Goal: Check status: Check status

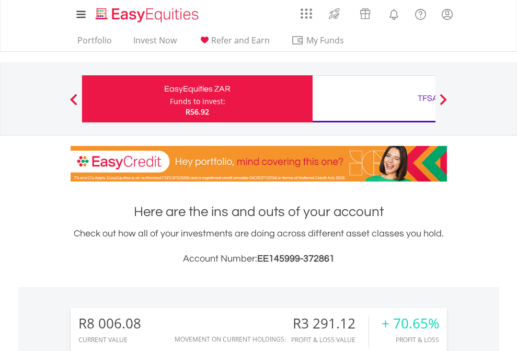
scroll to position [100, 164]
click at [170, 99] on div "Funds to invest:" at bounding box center [197, 101] width 55 height 10
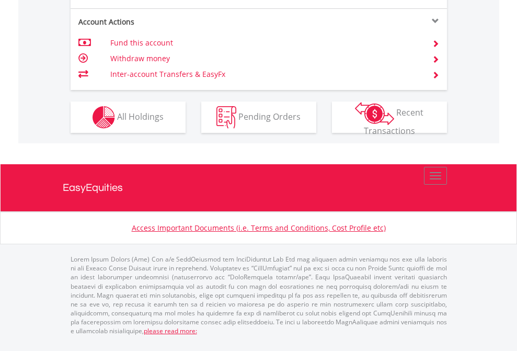
scroll to position [1066, 0]
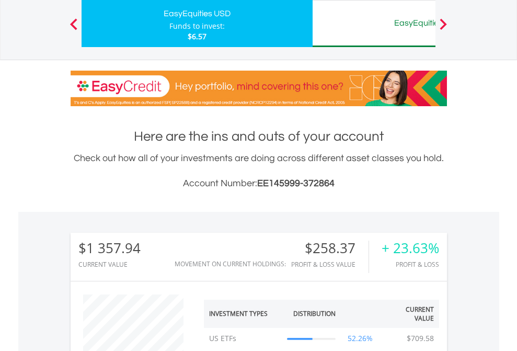
click at [374, 24] on div "EasyEquities AUD" at bounding box center [428, 23] width 218 height 15
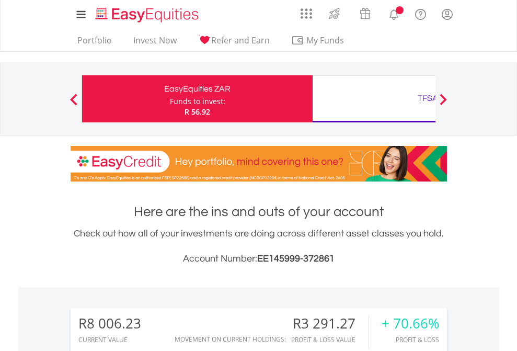
scroll to position [100, 164]
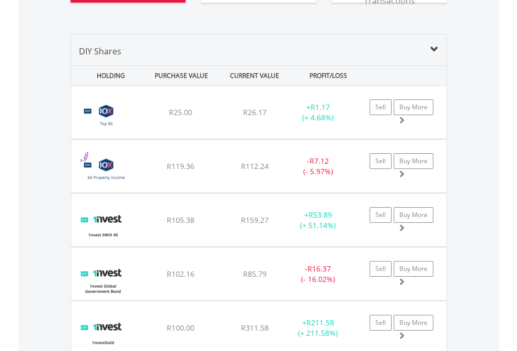
scroll to position [1247, 0]
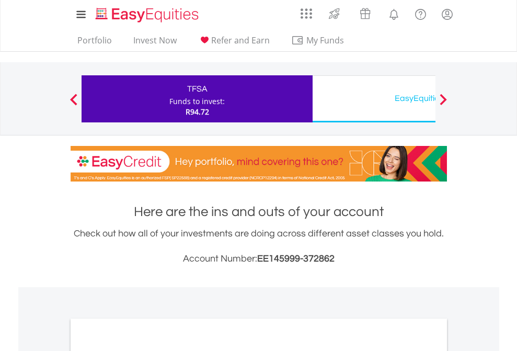
scroll to position [629, 0]
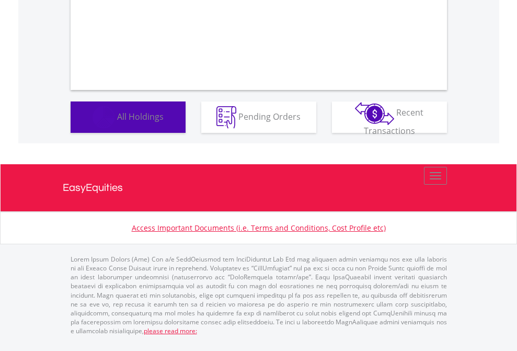
click at [117, 122] on span "All Holdings" at bounding box center [140, 116] width 47 height 12
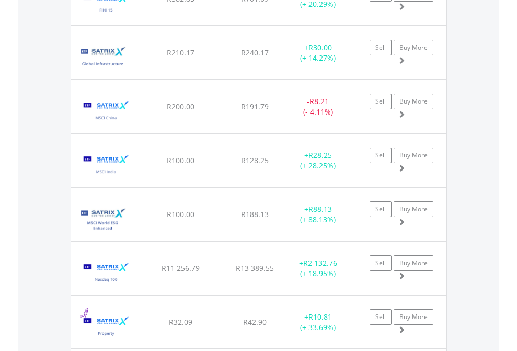
scroll to position [100, 164]
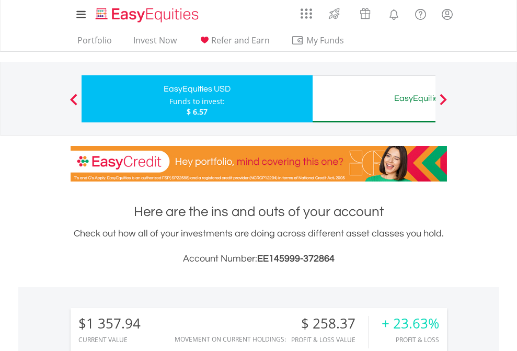
scroll to position [100, 164]
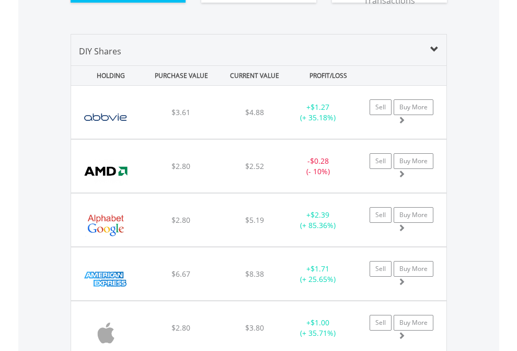
scroll to position [1184, 0]
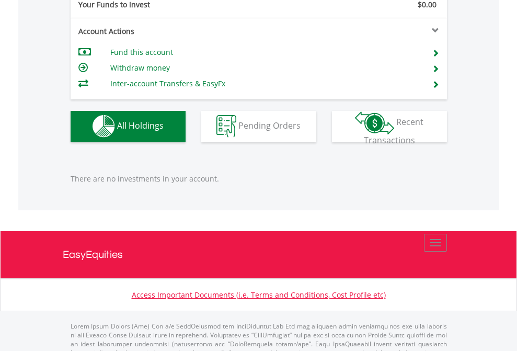
scroll to position [1036, 0]
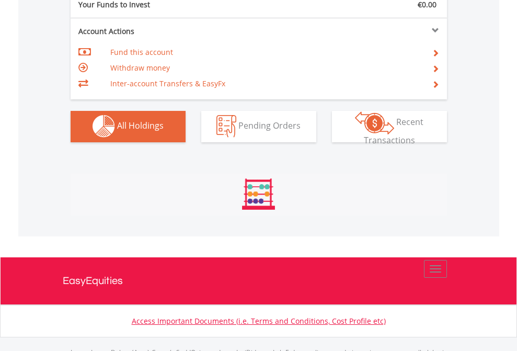
scroll to position [1036, 0]
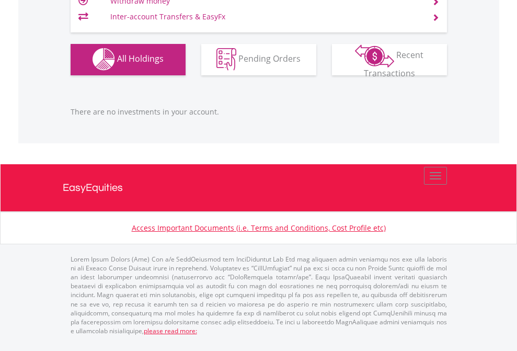
scroll to position [100, 164]
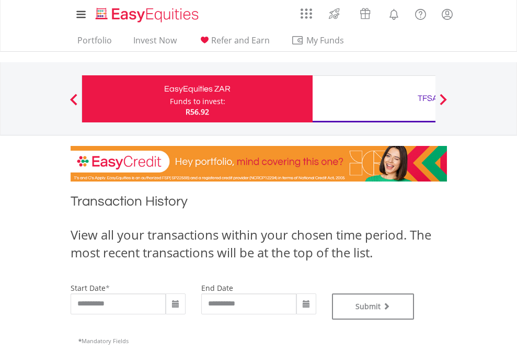
type input "**********"
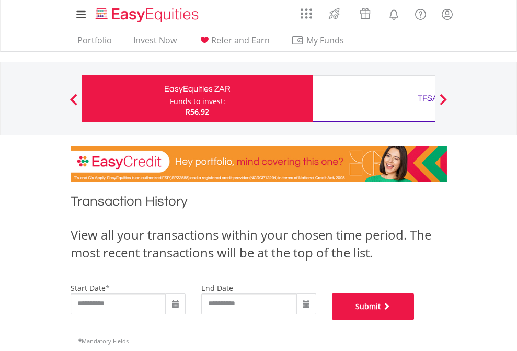
click at [415, 320] on button "Submit" at bounding box center [373, 306] width 83 height 26
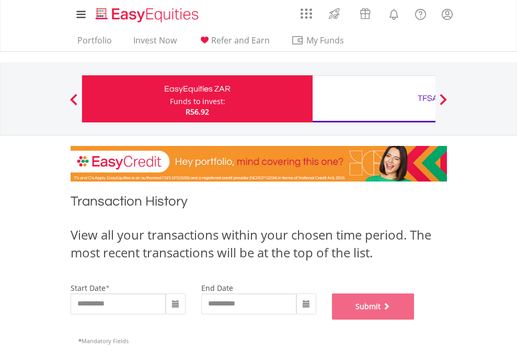
scroll to position [424, 0]
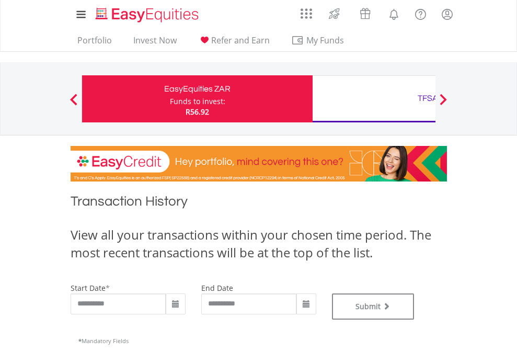
click at [374, 99] on div "TFSA" at bounding box center [428, 98] width 218 height 15
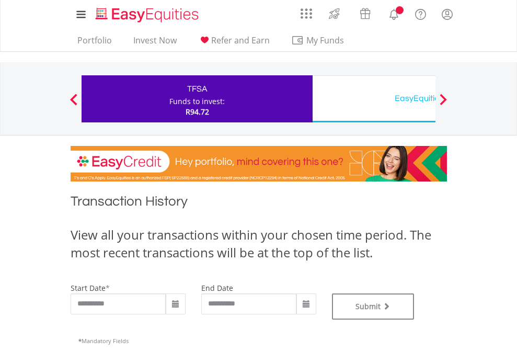
type input "**********"
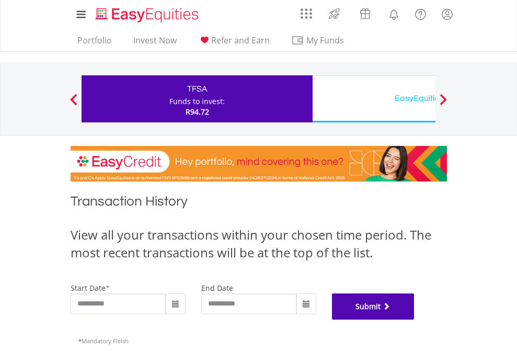
click at [415, 320] on button "Submit" at bounding box center [373, 306] width 83 height 26
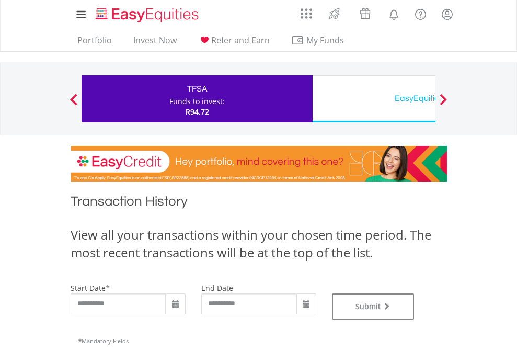
click at [374, 99] on div "EasyEquities USD" at bounding box center [428, 98] width 218 height 15
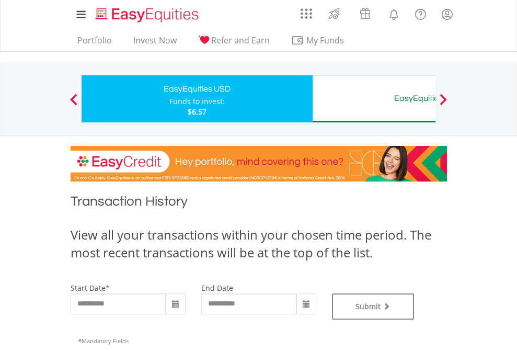
type input "**********"
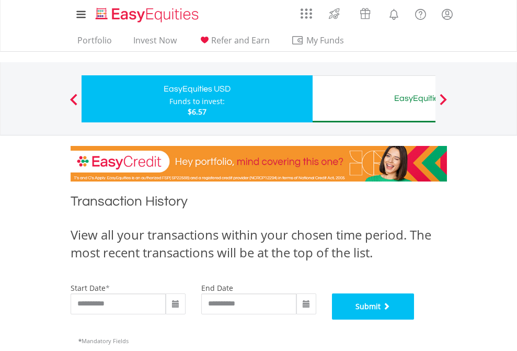
click at [415, 320] on button "Submit" at bounding box center [373, 306] width 83 height 26
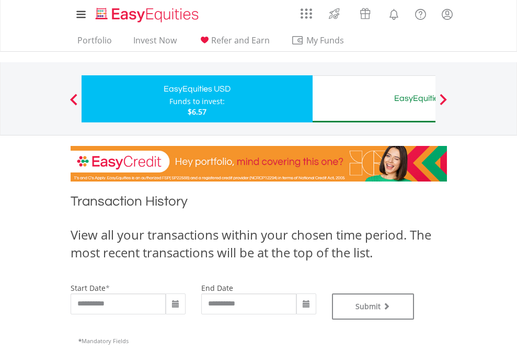
click at [374, 99] on div "EasyEquities AUD" at bounding box center [428, 98] width 218 height 15
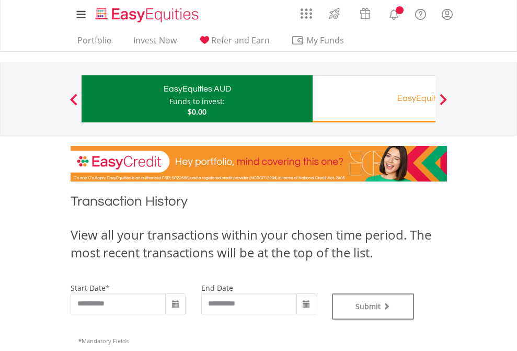
type input "**********"
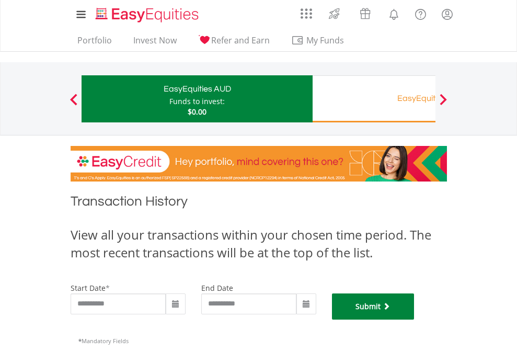
click at [415, 320] on button "Submit" at bounding box center [373, 306] width 83 height 26
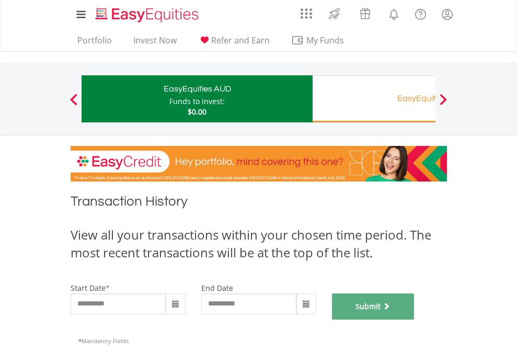
scroll to position [424, 0]
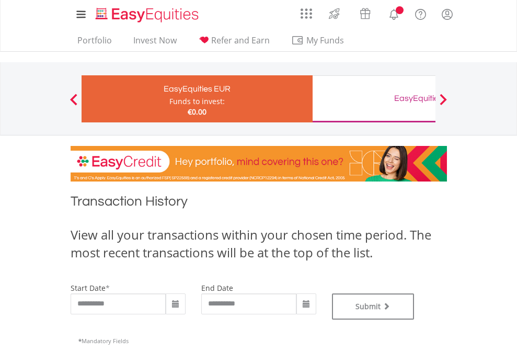
type input "**********"
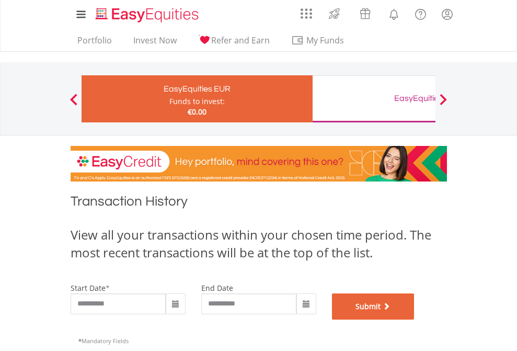
click at [415, 320] on button "Submit" at bounding box center [373, 306] width 83 height 26
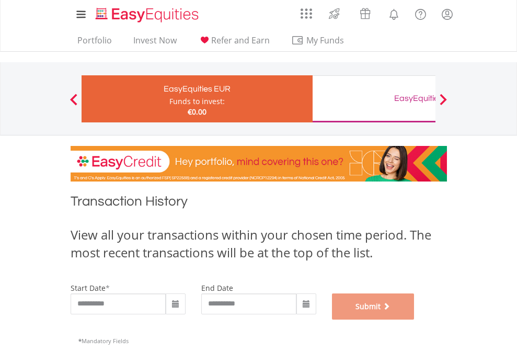
scroll to position [424, 0]
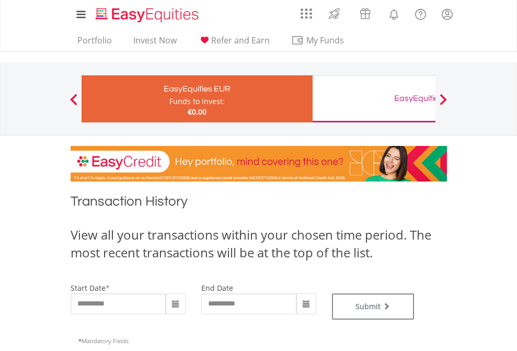
click at [374, 99] on div "EasyEquities GBP" at bounding box center [428, 98] width 218 height 15
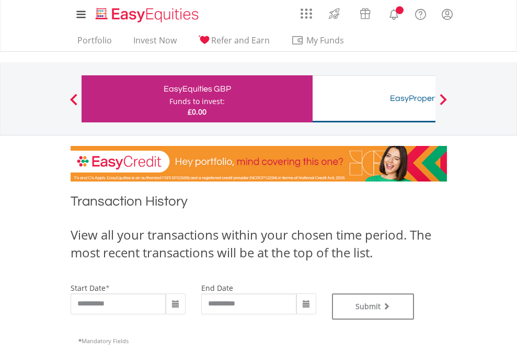
type input "**********"
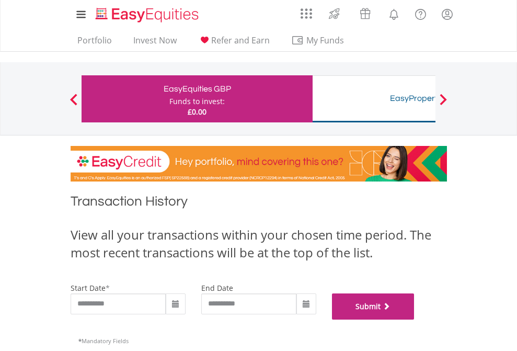
click at [415, 320] on button "Submit" at bounding box center [373, 306] width 83 height 26
